Goal: Task Accomplishment & Management: Complete application form

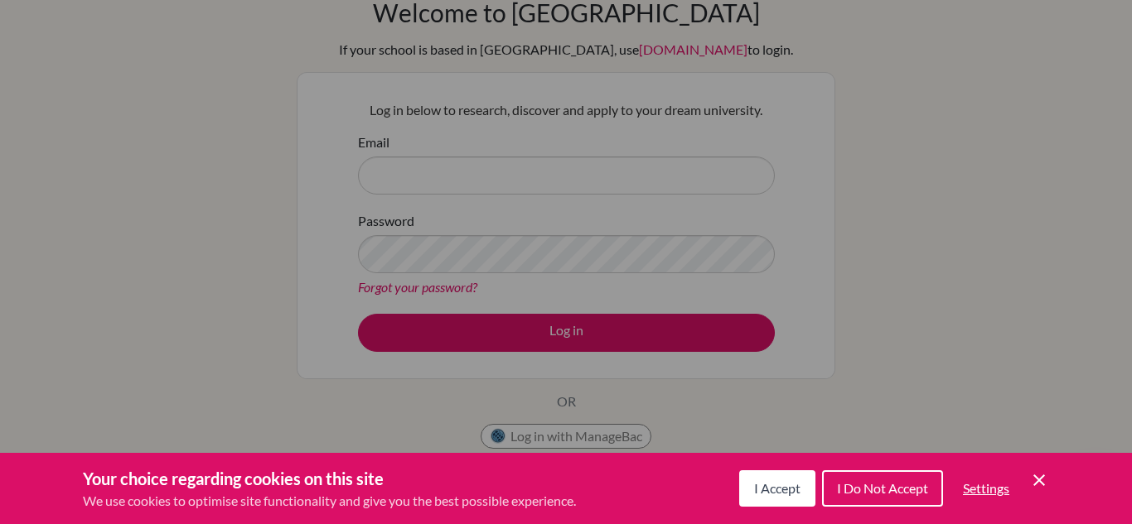
scroll to position [85, 0]
click at [1042, 474] on icon "Cookie Control Close Icon" at bounding box center [1039, 481] width 20 height 20
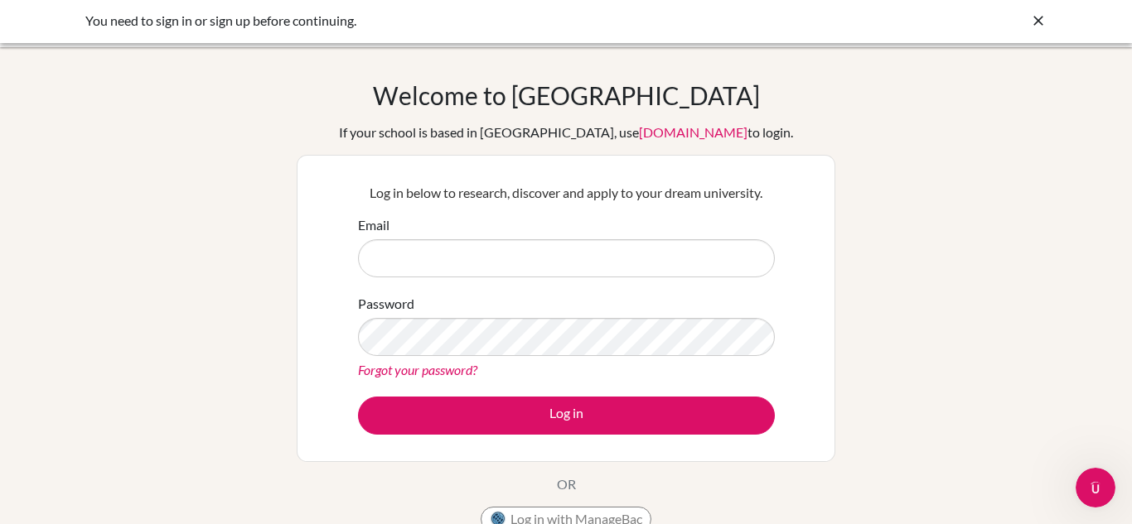
scroll to position [0, 0]
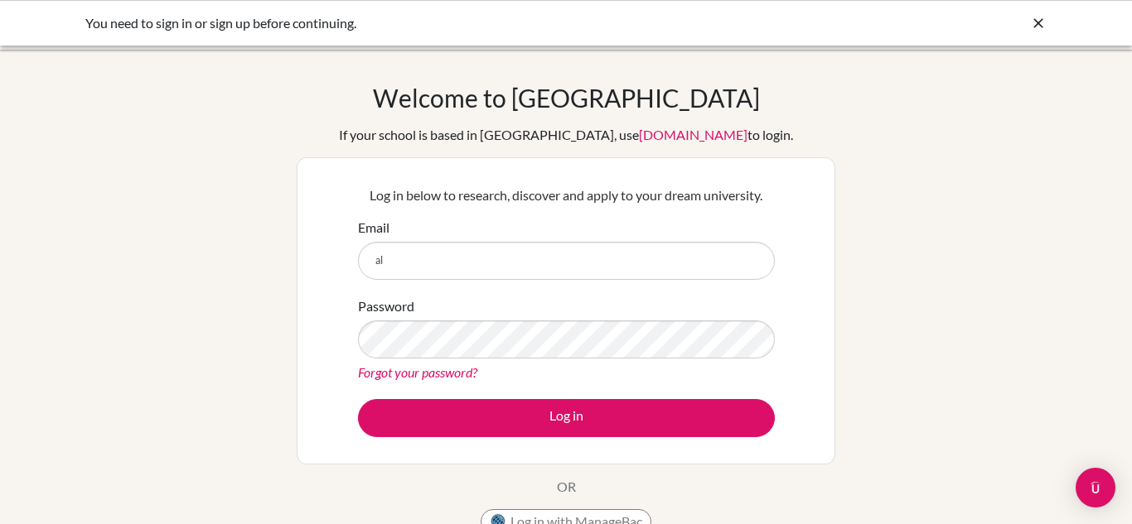
type input "a"
click at [244, 269] on div "Welcome to BridgeU If your school is based in China, use app.bridge-u.com.cn to…" at bounding box center [566, 354] width 1132 height 542
click at [1037, 23] on icon at bounding box center [1038, 23] width 17 height 17
